Goal: Task Accomplishment & Management: Use online tool/utility

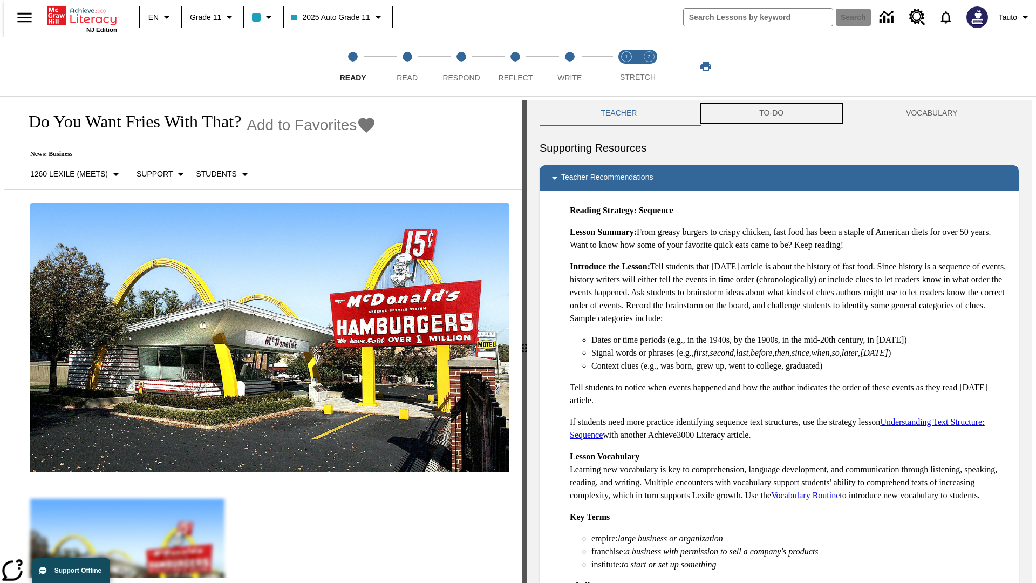
click at [772, 113] on button "TO-DO" at bounding box center [772, 113] width 147 height 26
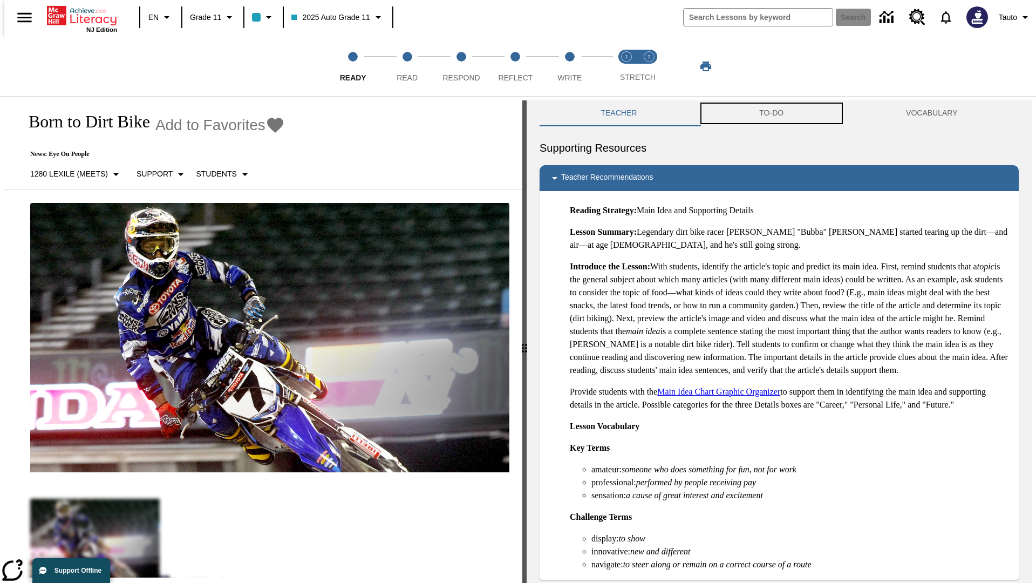
click at [772, 113] on button "TO-DO" at bounding box center [772, 113] width 147 height 26
